Goal: Task Accomplishment & Management: Use online tool/utility

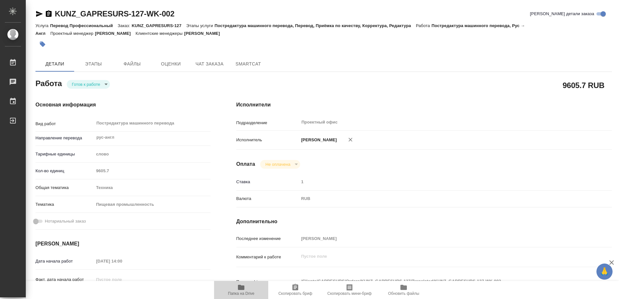
click at [247, 294] on span "Папка на Drive" at bounding box center [241, 293] width 26 height 5
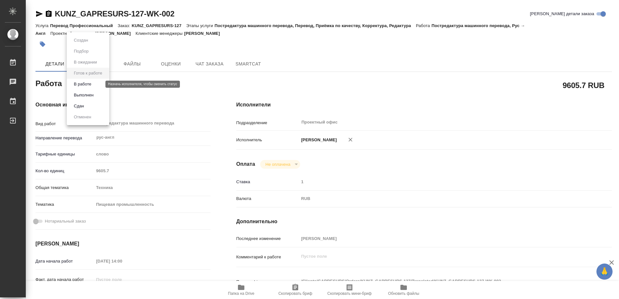
click at [85, 85] on body "🙏 .cls-1 fill:#fff; AWATERA [PERSON_NAME] 0 Чаты График Выйти KUNZ_GAPRESURS-12…" at bounding box center [309, 149] width 619 height 299
click at [86, 97] on button "Выполнен" at bounding box center [84, 95] width 24 height 7
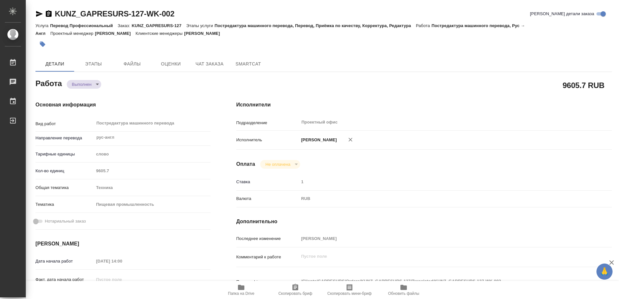
type textarea "x"
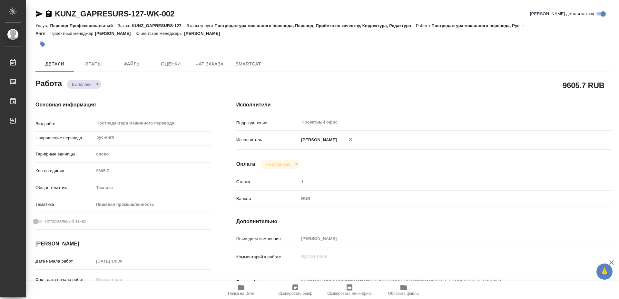
type textarea "x"
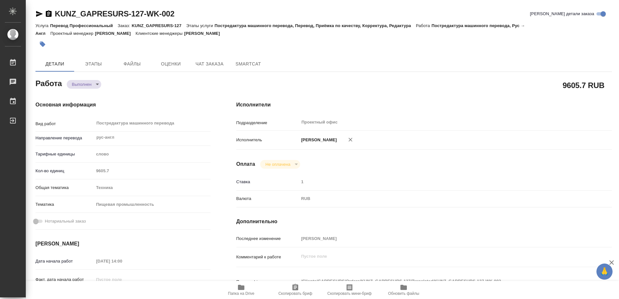
type textarea "x"
